Goal: Browse casually

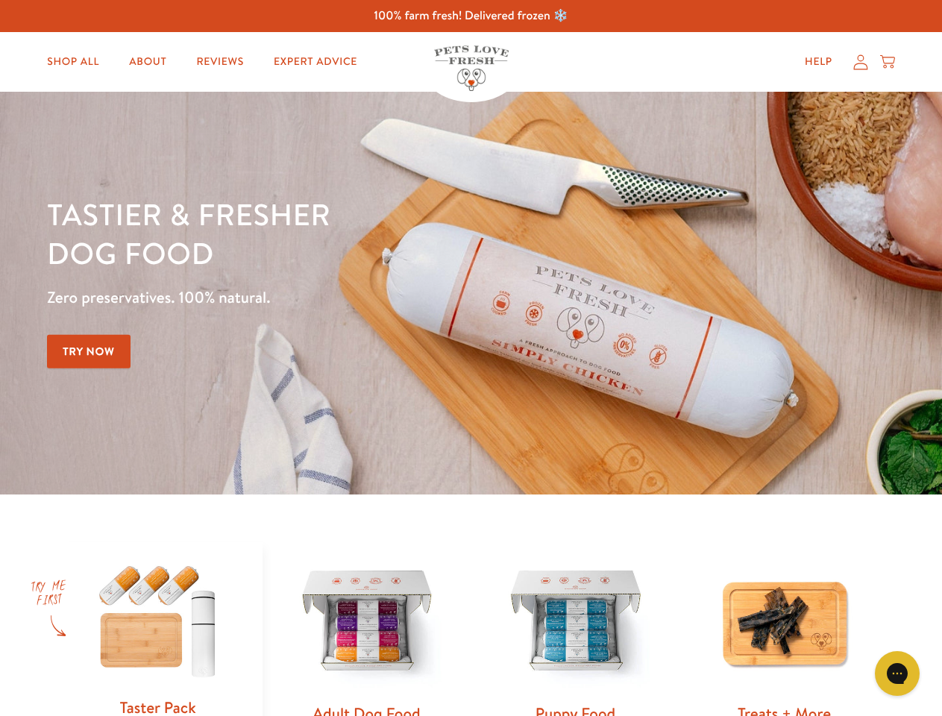
click at [470, 358] on div "Tastier & fresher dog food Zero preservatives. 100% natural. Try Now" at bounding box center [329, 293] width 565 height 197
click at [897, 673] on icon "Gorgias live chat" at bounding box center [896, 673] width 14 height 14
